Goal: Complete application form

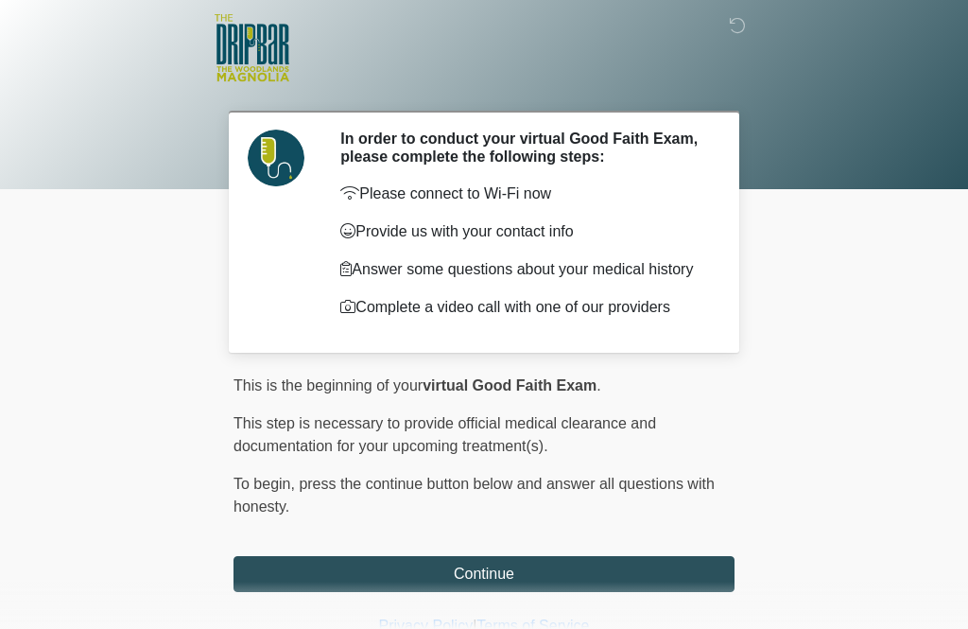
click at [509, 585] on button "Continue" at bounding box center [484, 574] width 501 height 36
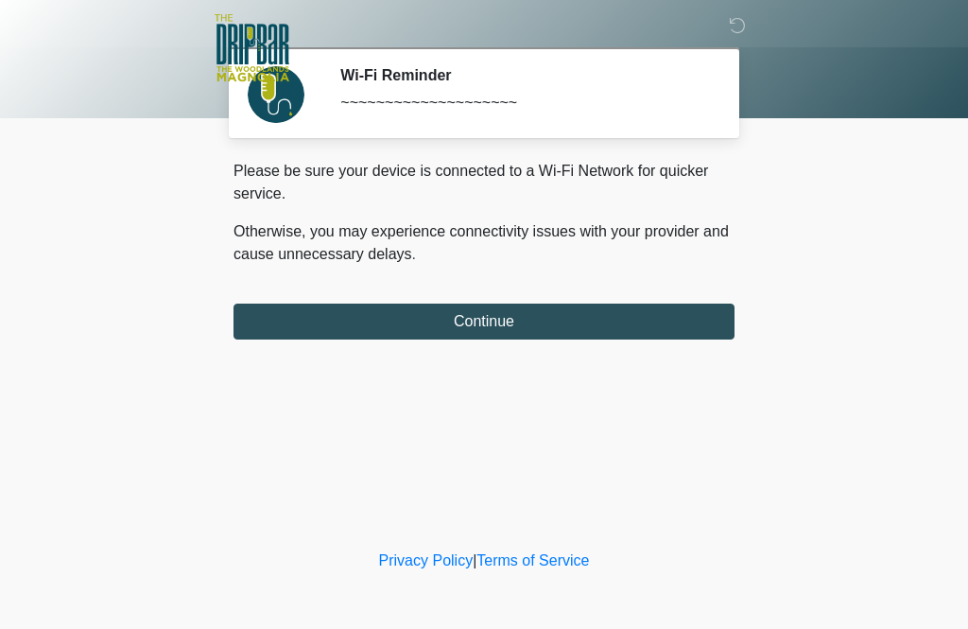
click at [290, 316] on button "Continue" at bounding box center [484, 321] width 501 height 36
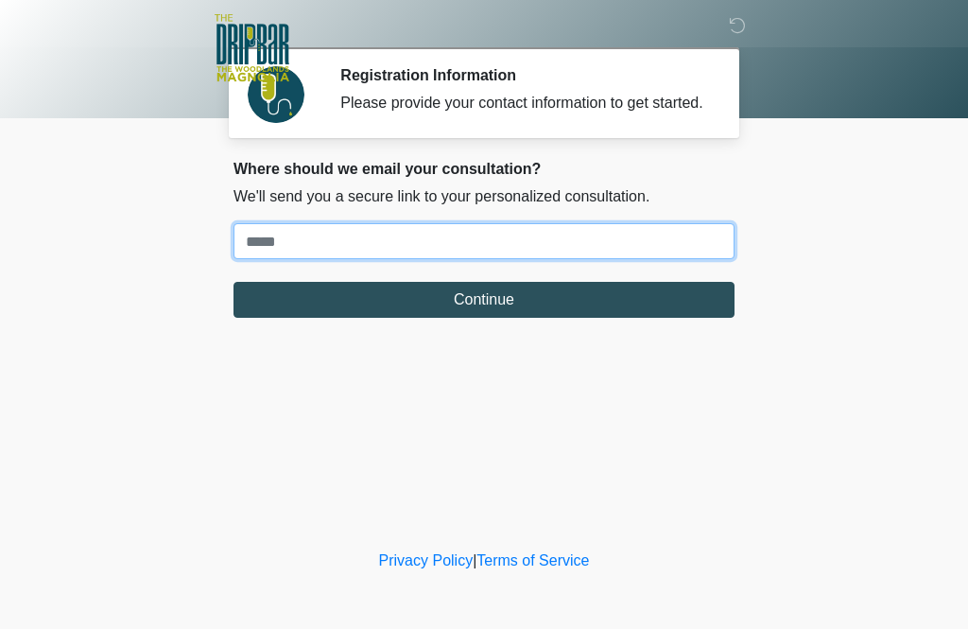
click at [260, 256] on input "Where should we email your treatment plan?" at bounding box center [484, 241] width 501 height 36
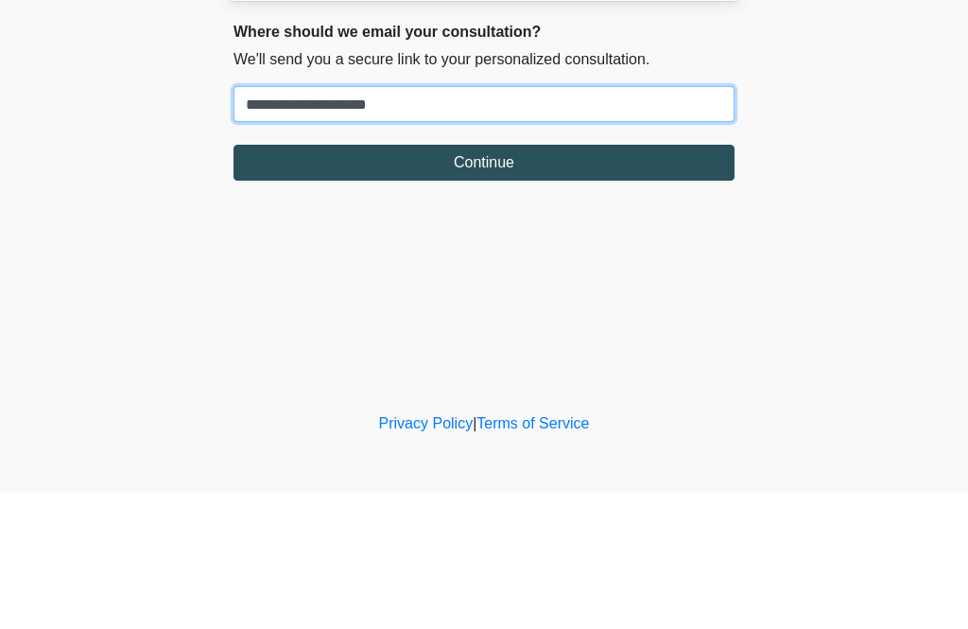
type input "**********"
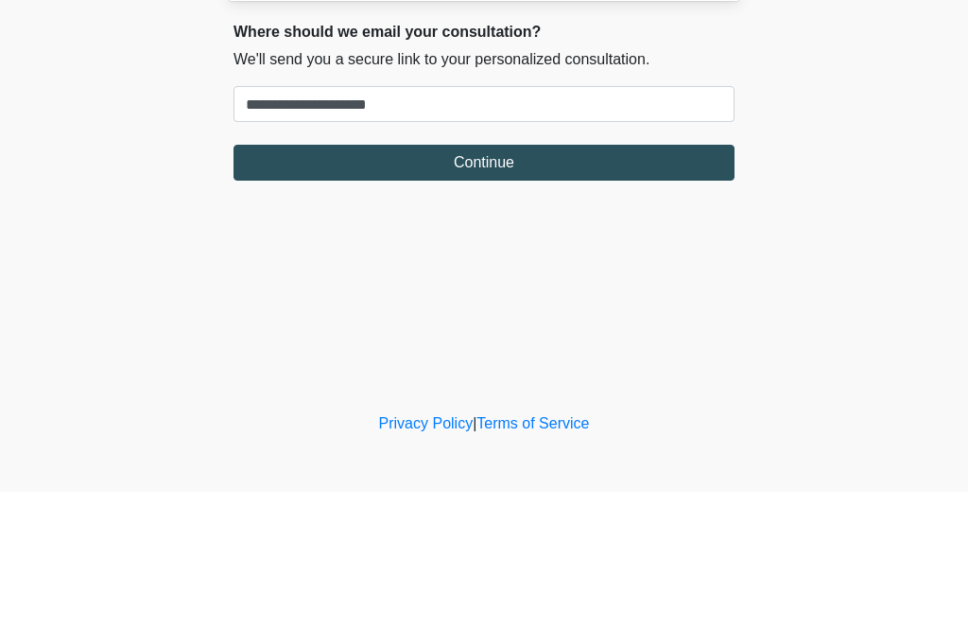
click at [456, 282] on button "Continue" at bounding box center [484, 300] width 501 height 36
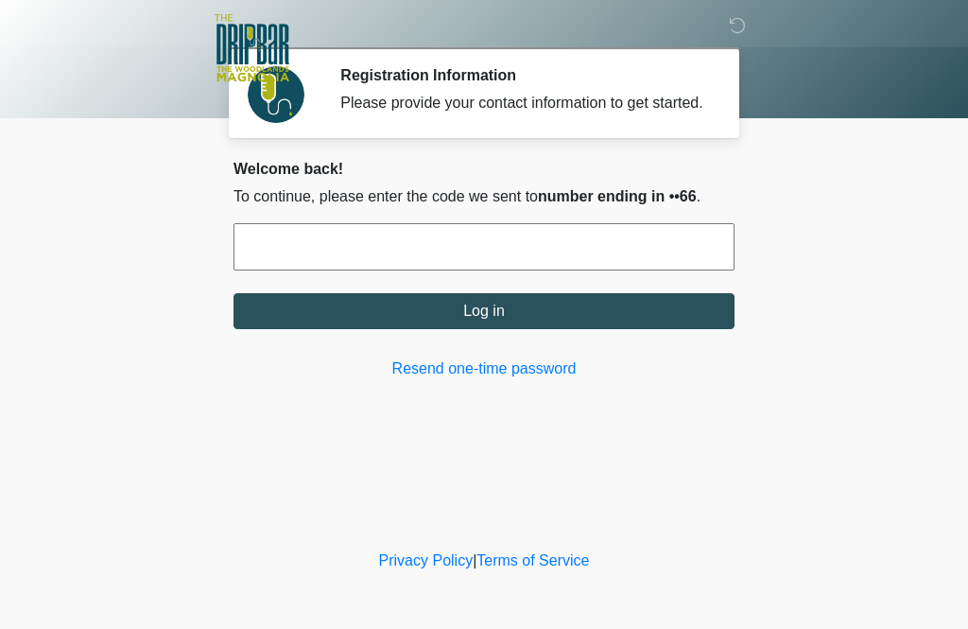
click at [275, 270] on input "text" at bounding box center [484, 246] width 501 height 47
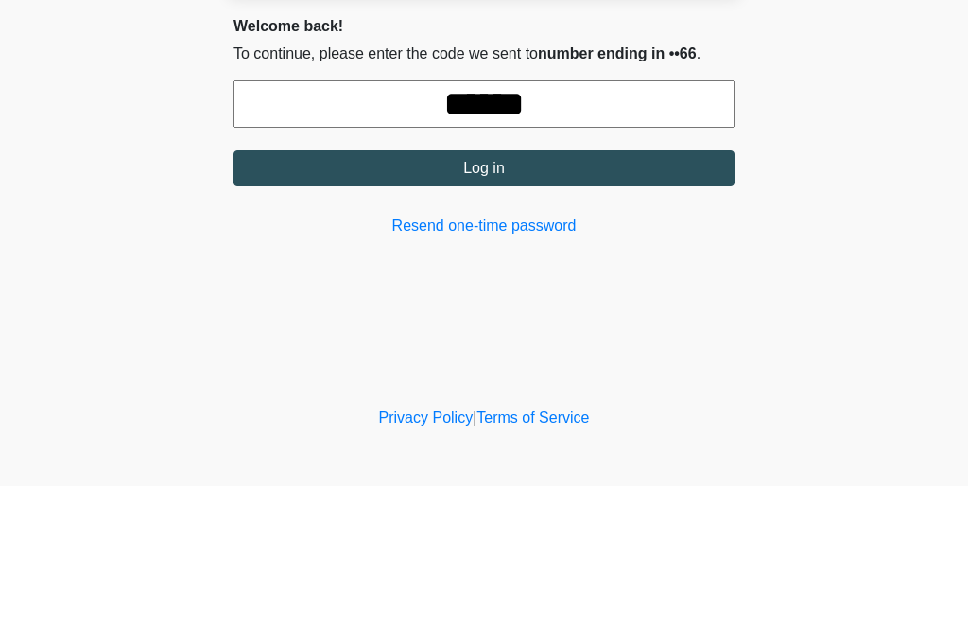
type input "******"
click at [308, 293] on button "Log in" at bounding box center [484, 311] width 501 height 36
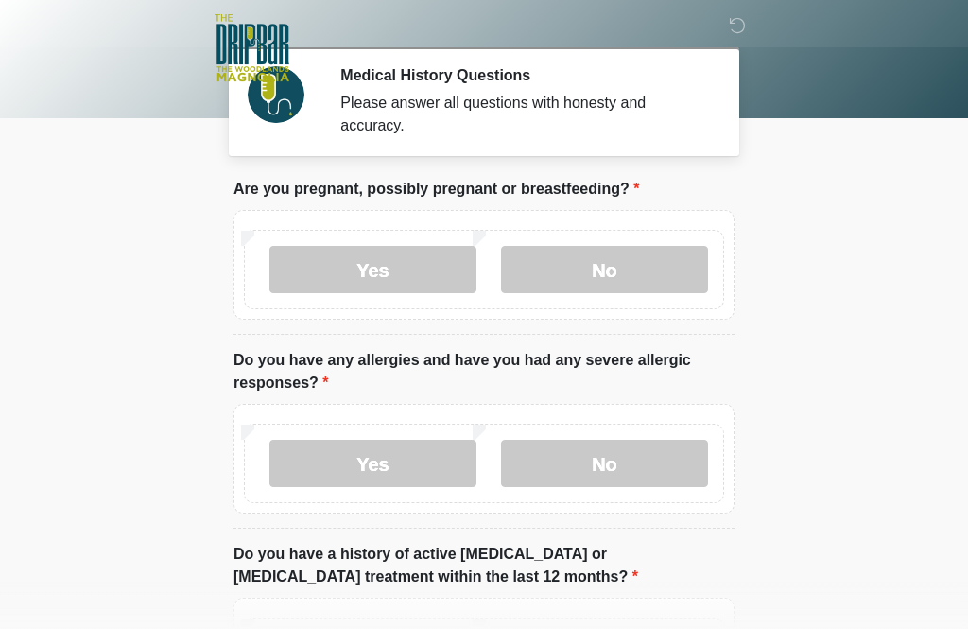
click at [588, 266] on label "No" at bounding box center [604, 269] width 207 height 47
click at [584, 473] on label "No" at bounding box center [604, 463] width 207 height 47
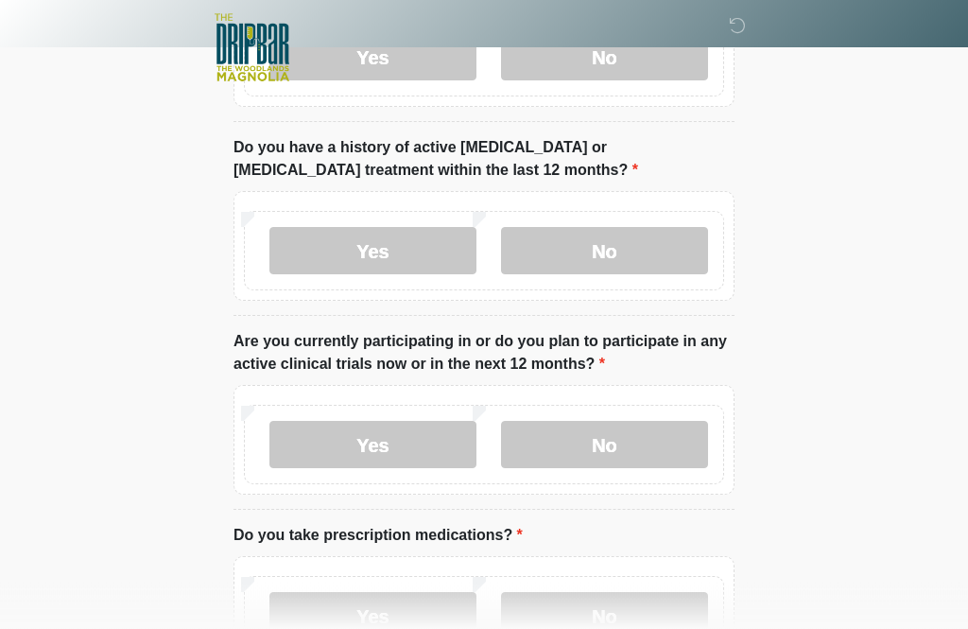
scroll to position [408, 0]
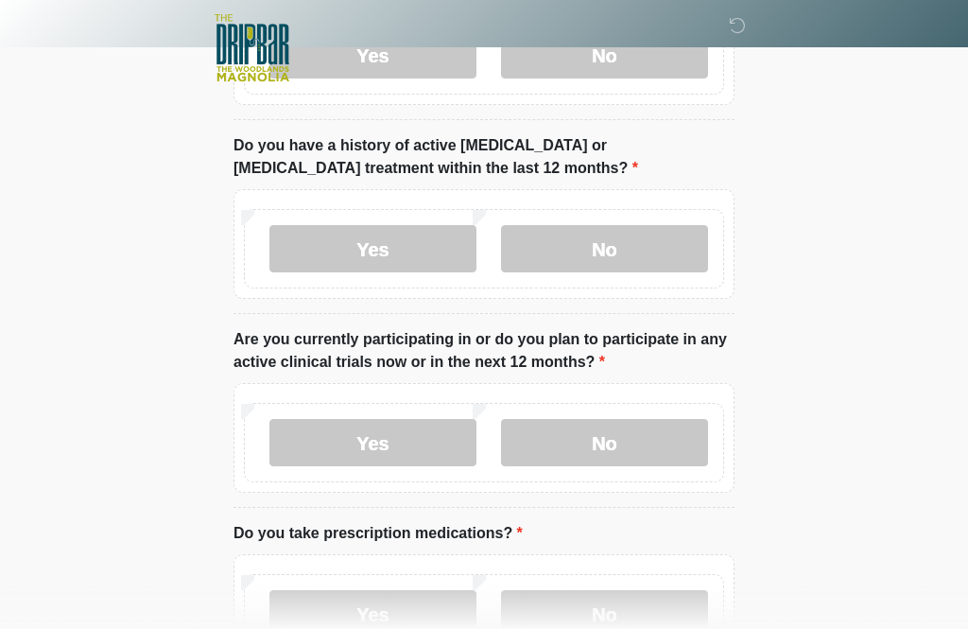
click at [565, 251] on label "No" at bounding box center [604, 248] width 207 height 47
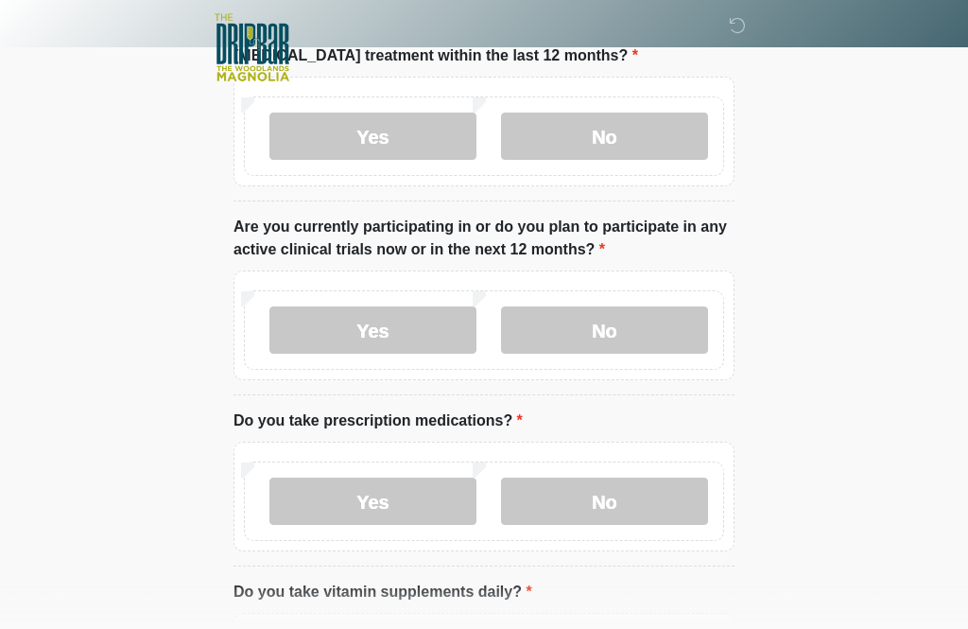
scroll to position [522, 0]
click at [590, 329] on label "No" at bounding box center [604, 328] width 207 height 47
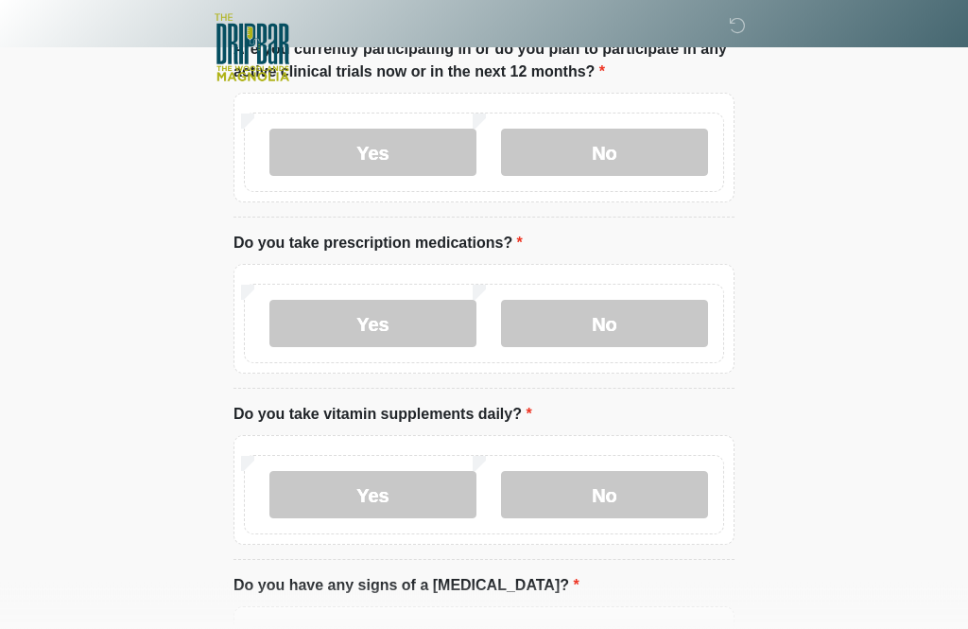
scroll to position [702, 0]
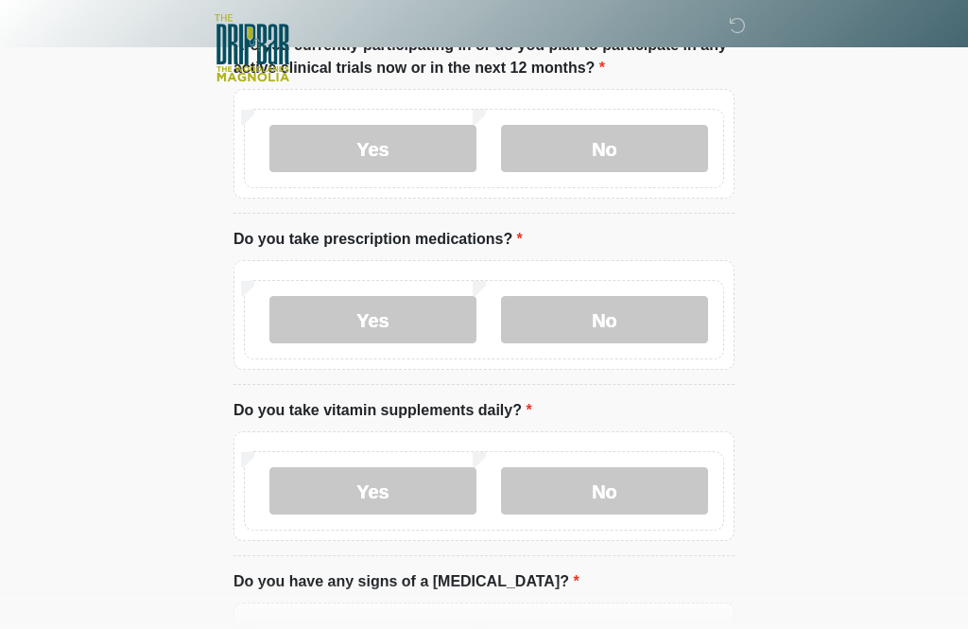
click at [564, 319] on label "No" at bounding box center [604, 319] width 207 height 47
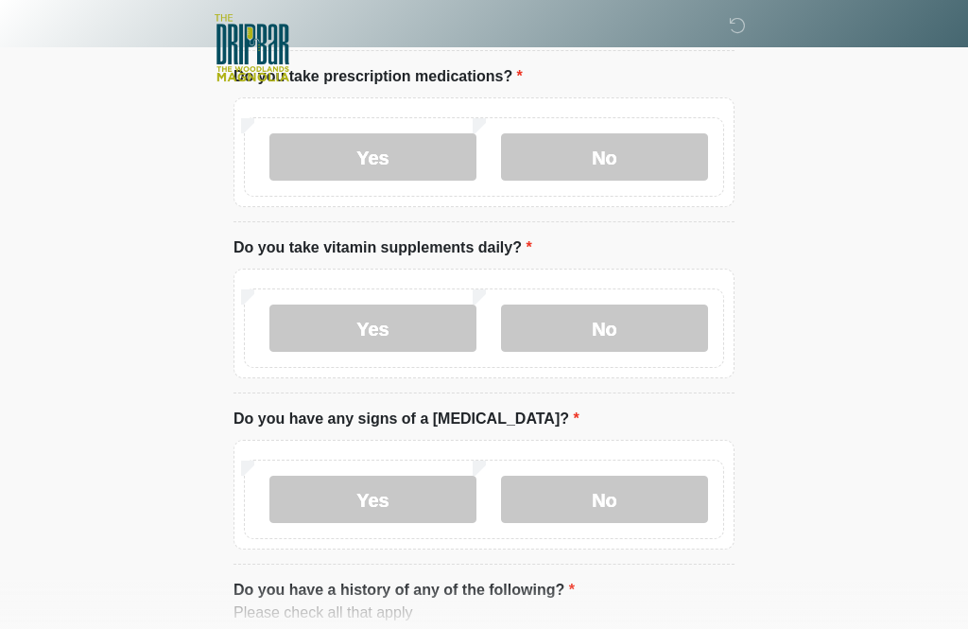
scroll to position [878, 0]
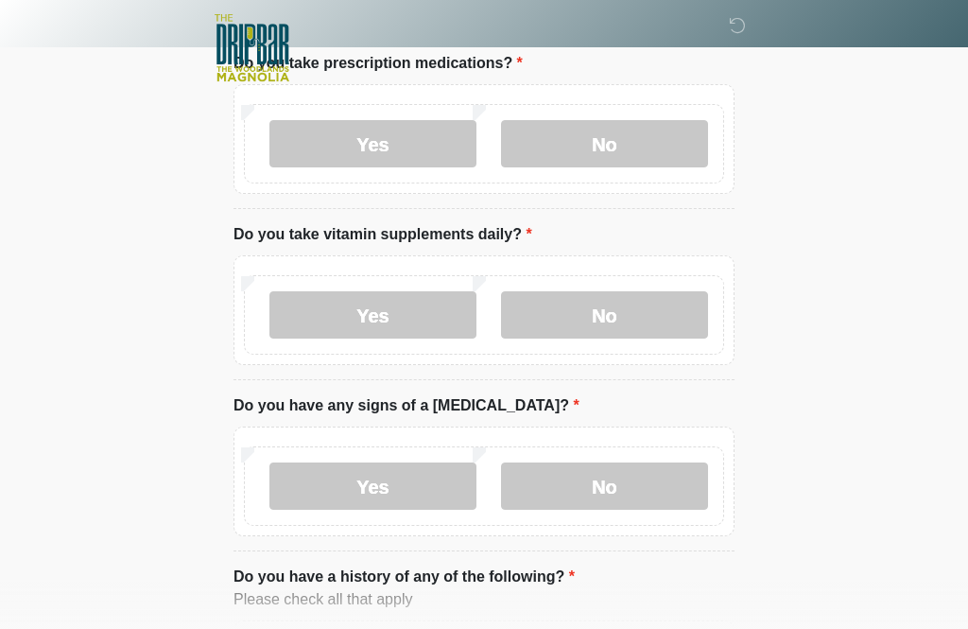
click at [576, 318] on label "No" at bounding box center [604, 314] width 207 height 47
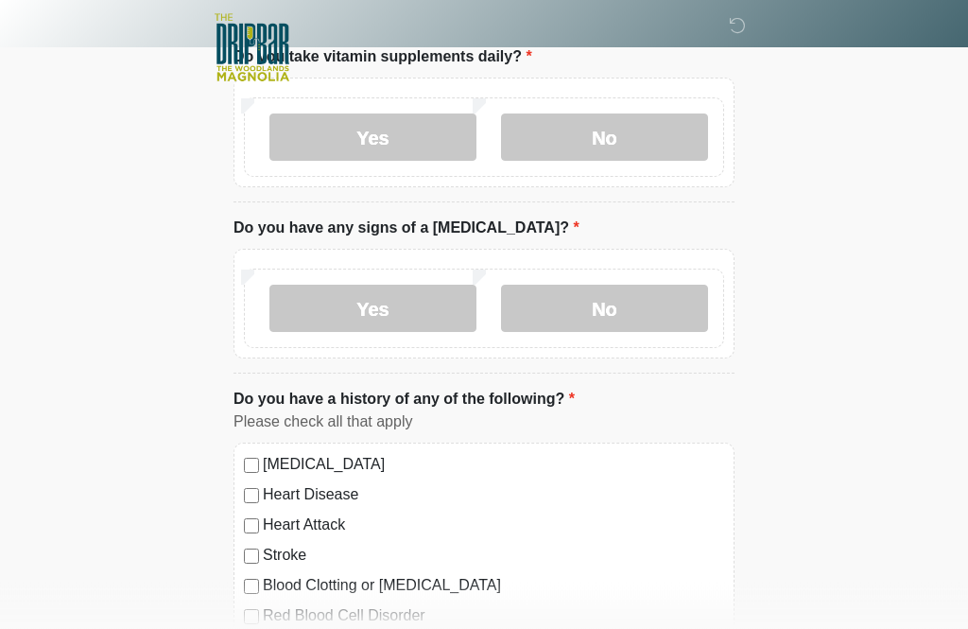
scroll to position [1072, 0]
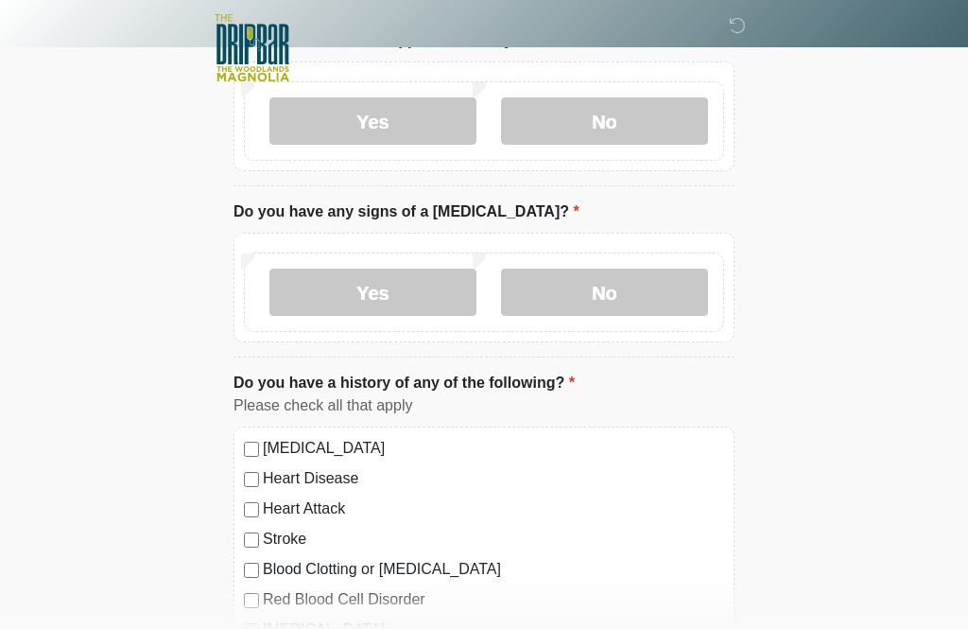
click at [578, 291] on label "No" at bounding box center [604, 292] width 207 height 47
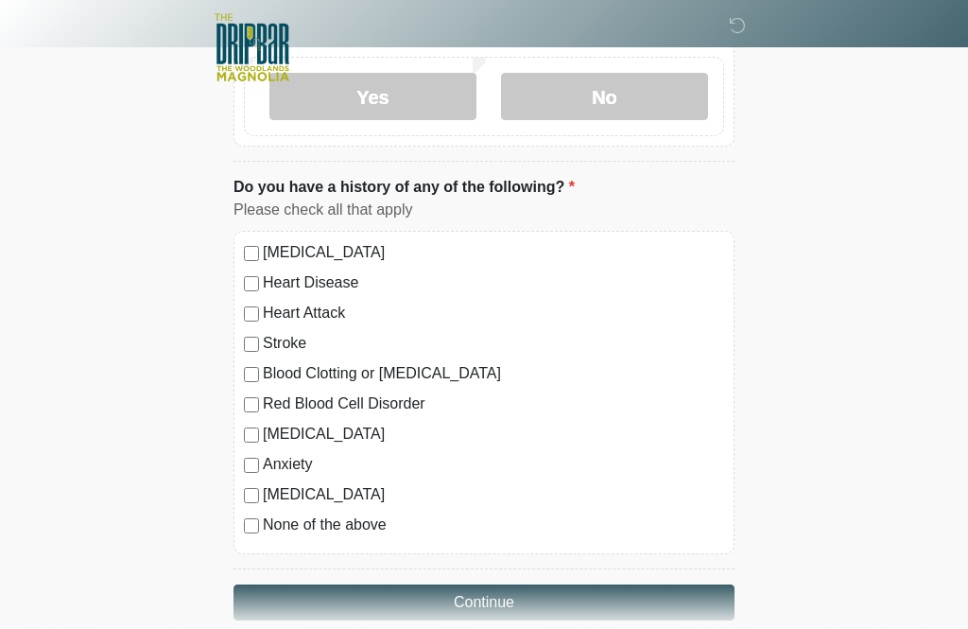
scroll to position [1297, 0]
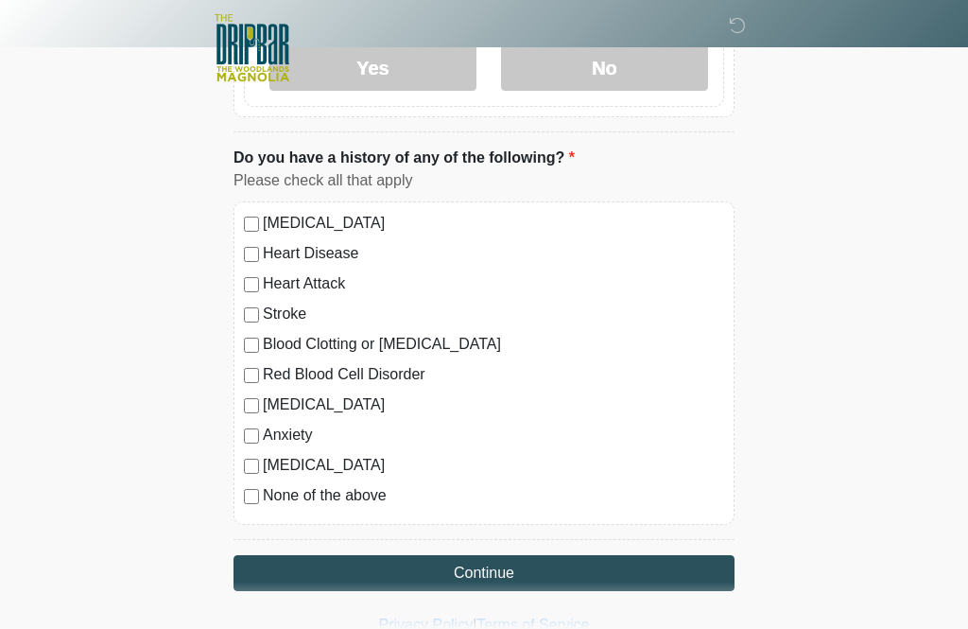
click at [284, 555] on button "Continue" at bounding box center [484, 573] width 501 height 36
click at [264, 568] on button "Continue" at bounding box center [484, 573] width 501 height 36
click at [336, 569] on button "Continue" at bounding box center [484, 573] width 501 height 36
click at [291, 581] on button "Continue" at bounding box center [484, 573] width 501 height 36
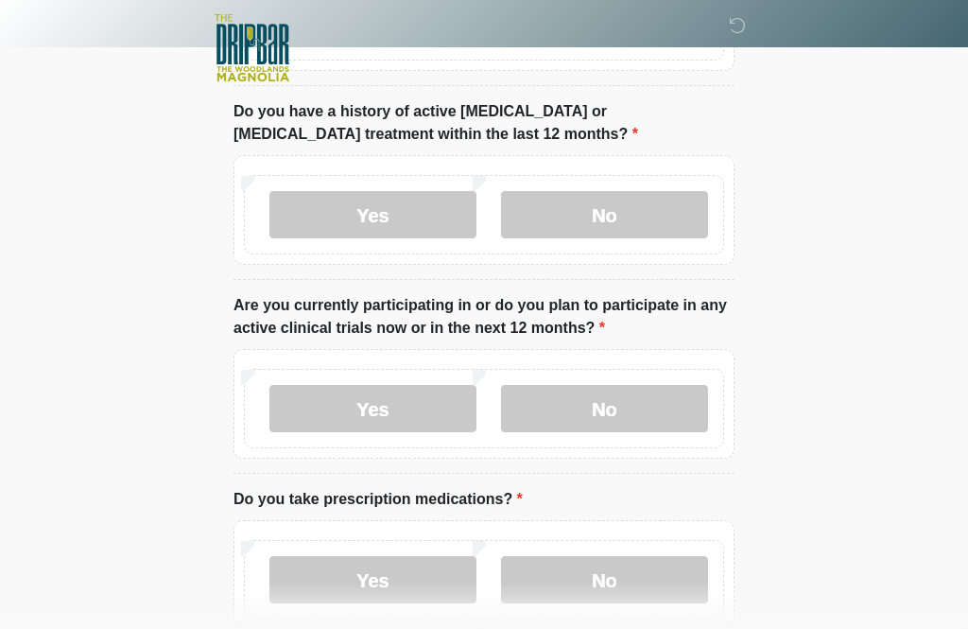
scroll to position [0, 0]
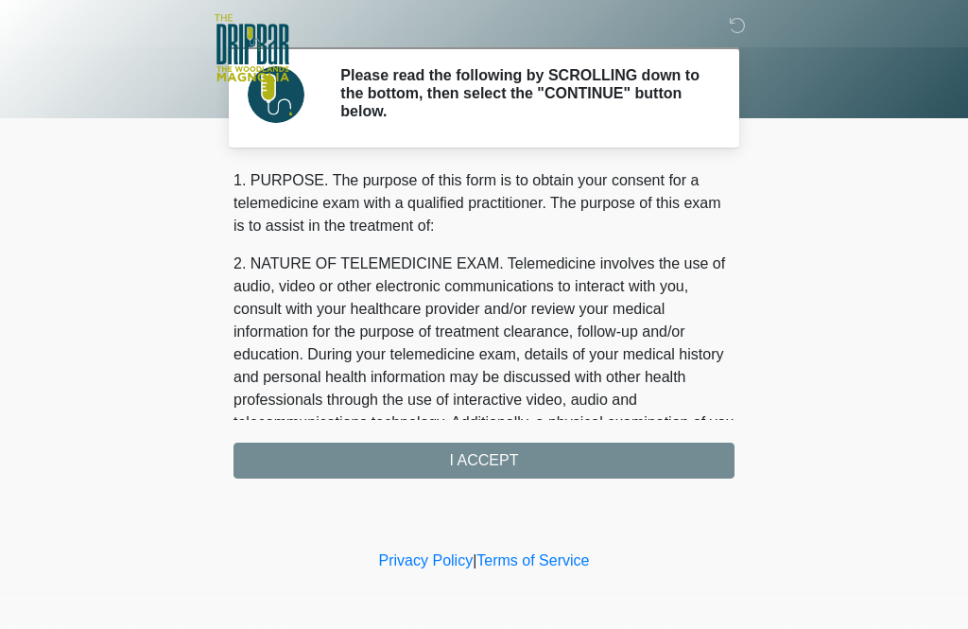
click at [277, 465] on div "1. PURPOSE. The purpose of this form is to obtain your consent for a telemedici…" at bounding box center [484, 323] width 501 height 309
click at [289, 459] on div "1. PURPOSE. The purpose of this form is to obtain your consent for a telemedici…" at bounding box center [484, 323] width 501 height 309
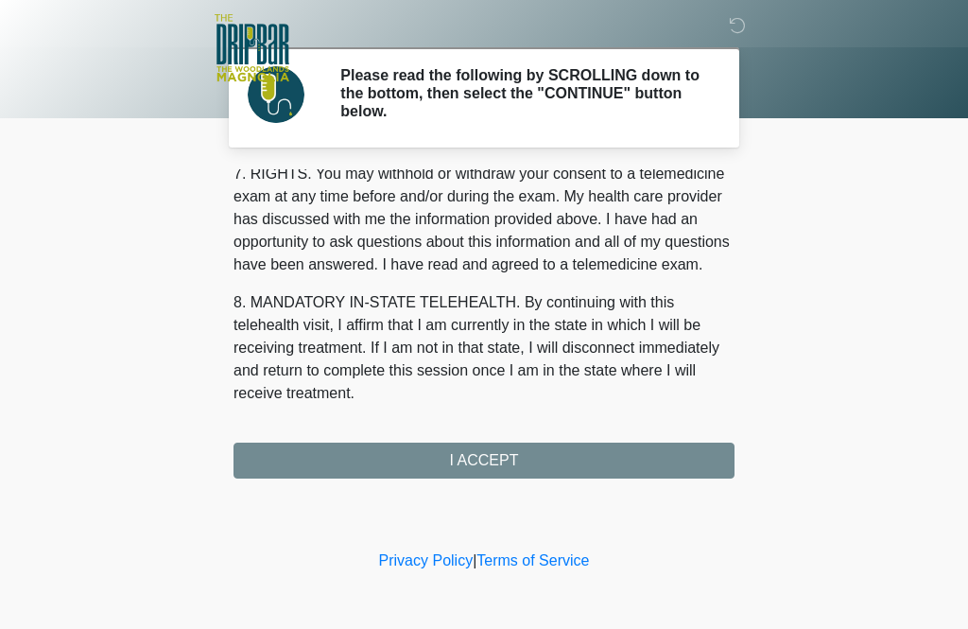
scroll to position [846, 0]
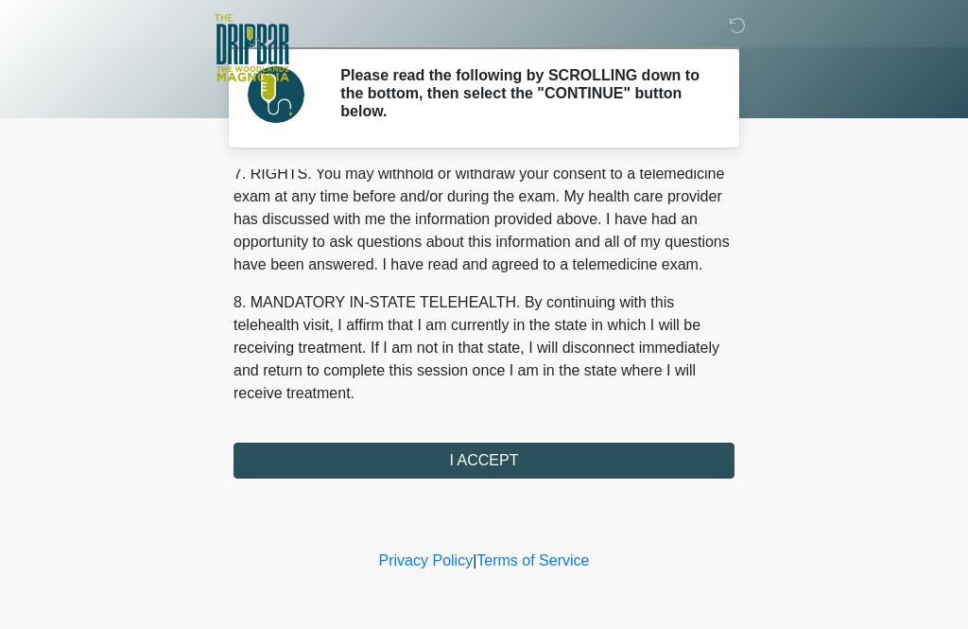
click at [314, 460] on button "I ACCEPT" at bounding box center [484, 460] width 501 height 36
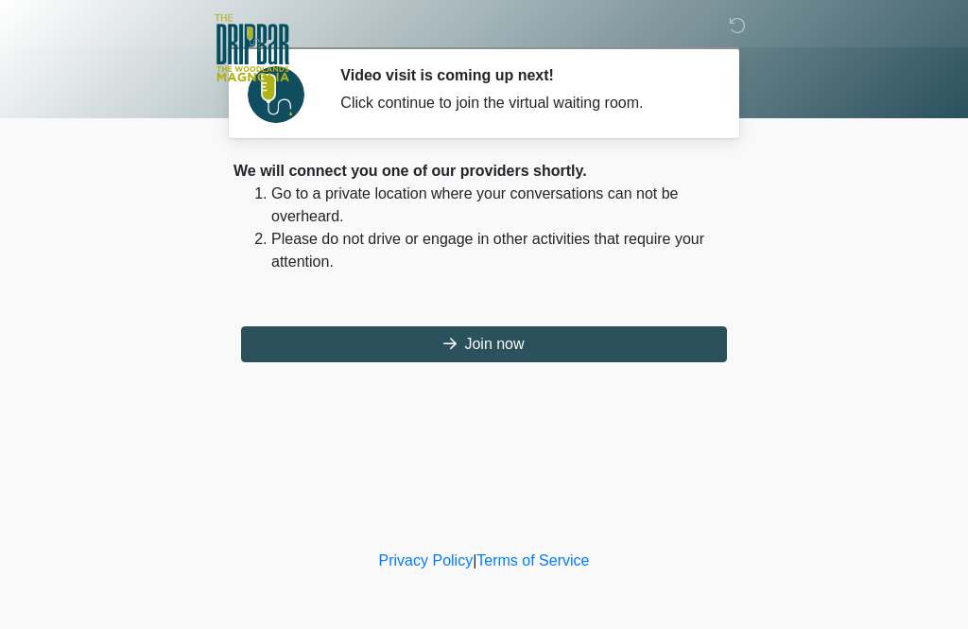
click at [312, 355] on button "Join now" at bounding box center [484, 344] width 486 height 36
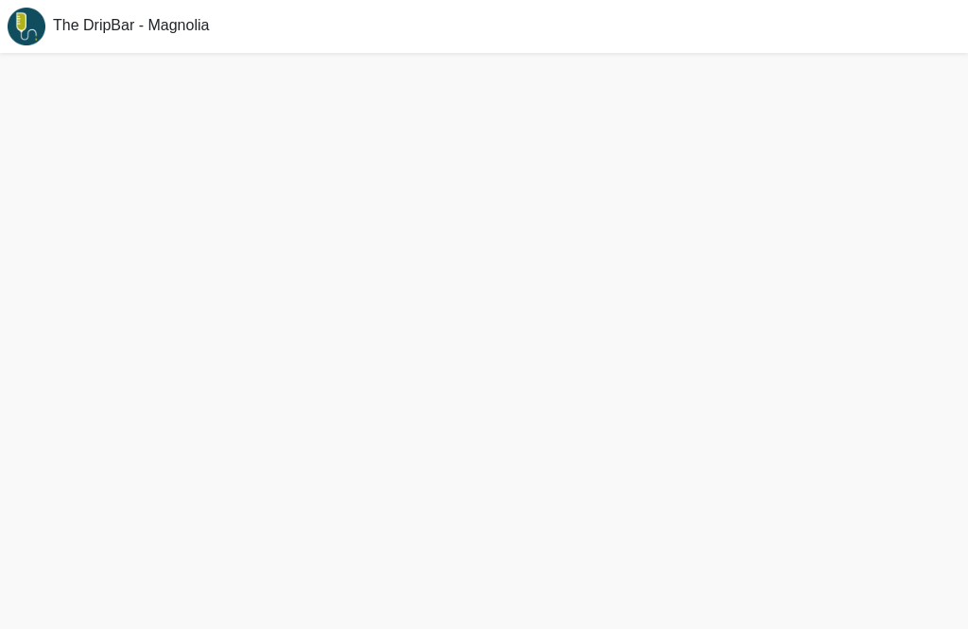
scroll to position [6, 0]
